Goal: Information Seeking & Learning: Learn about a topic

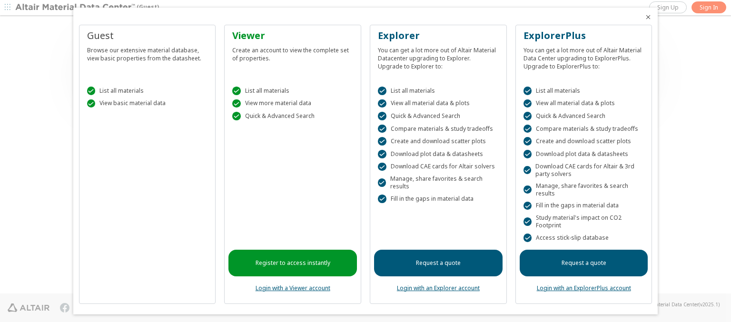
click at [644, 17] on icon "Close" at bounding box center [648, 17] width 8 height 8
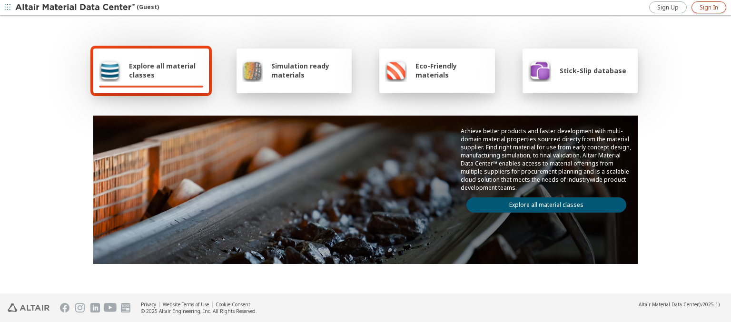
click at [708, 7] on span "Sign In" at bounding box center [708, 8] width 19 height 8
click at [76, 8] on img at bounding box center [75, 8] width 121 height 10
click at [586, 70] on span "Stick-Slip database" at bounding box center [592, 70] width 67 height 9
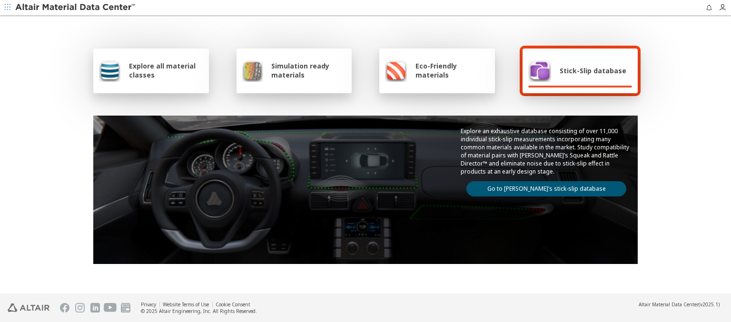
click at [542, 187] on link "Go to [PERSON_NAME]’s stick-slip database" at bounding box center [546, 188] width 160 height 15
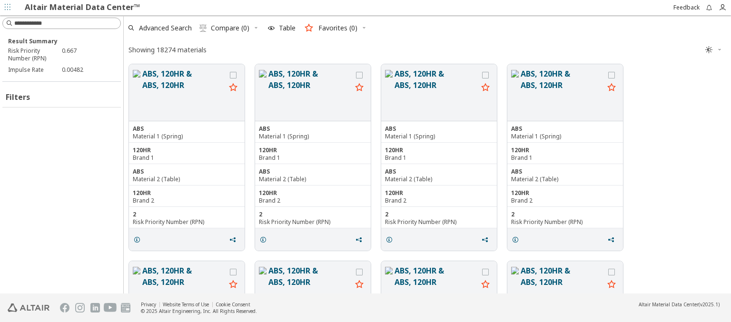
scroll to position [227, 599]
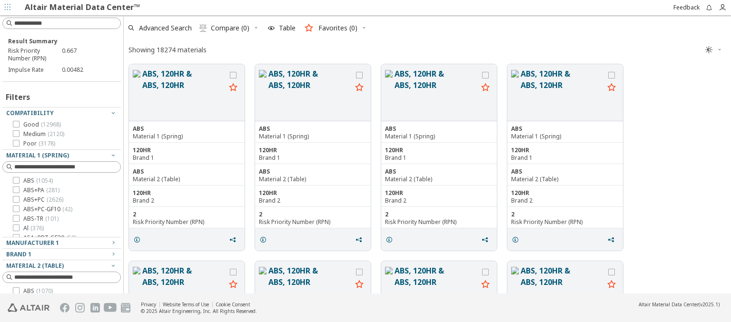
click at [363, 28] on icon "button" at bounding box center [364, 28] width 6 height 6
click at [63, 23] on input at bounding box center [67, 24] width 106 height 10
